Goal: Transaction & Acquisition: Purchase product/service

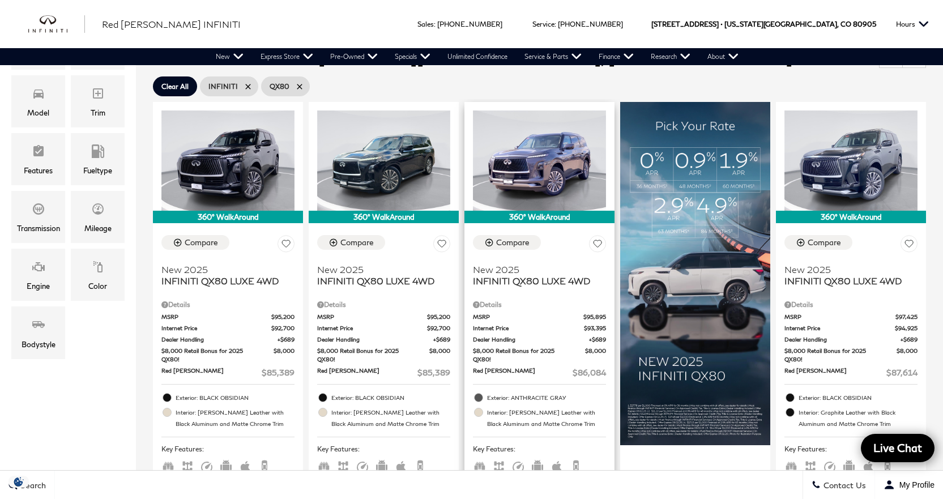
scroll to position [227, 0]
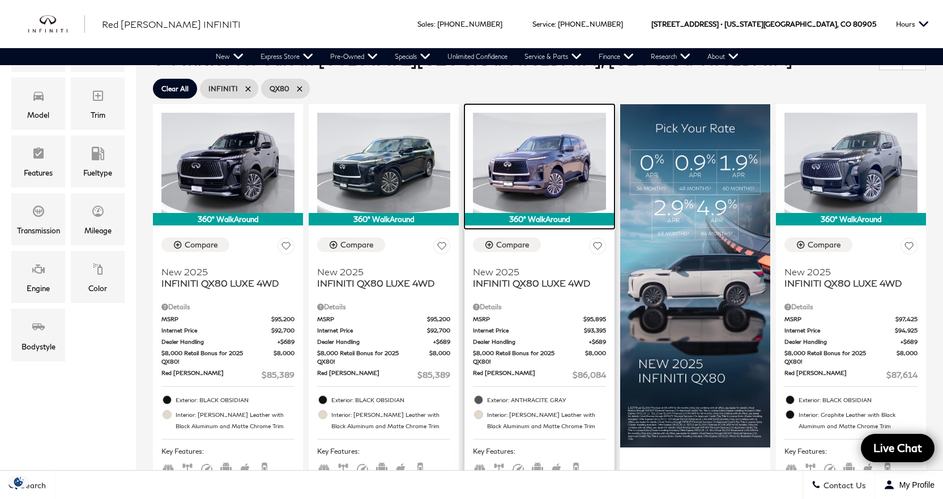
click at [545, 176] on img at bounding box center [539, 163] width 133 height 100
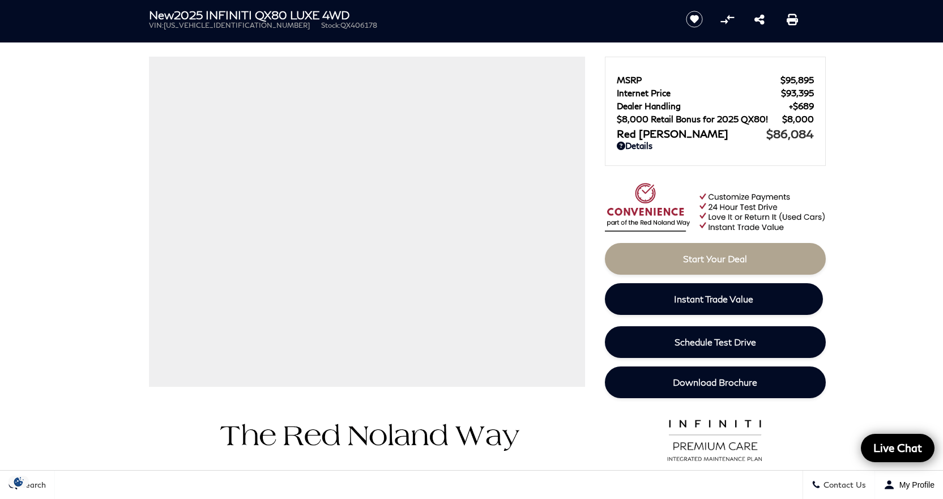
scroll to position [57, 0]
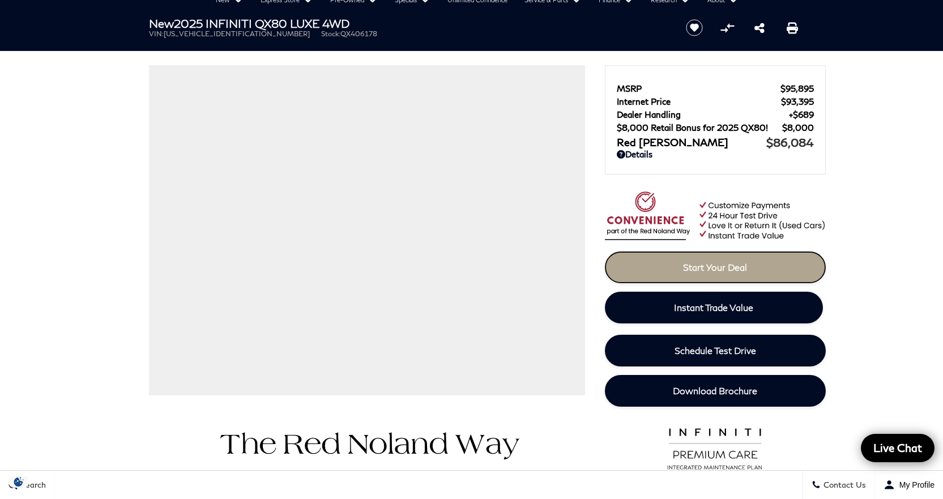
click at [792, 271] on link "Start Your Deal" at bounding box center [715, 267] width 221 height 32
